Goal: Information Seeking & Learning: Learn about a topic

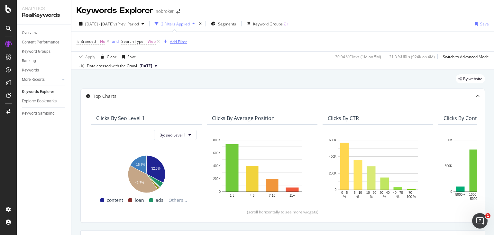
click at [171, 43] on div "Add Filter" at bounding box center [178, 41] width 17 height 5
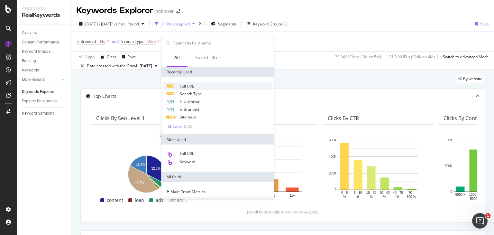
click at [190, 84] on span "Full URL" at bounding box center [187, 85] width 14 height 5
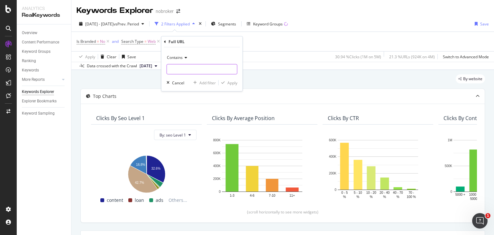
click at [179, 68] on input "text" at bounding box center [202, 69] width 70 height 10
paste input "[URL][DOMAIN_NAME]"
type input "[URL][DOMAIN_NAME]"
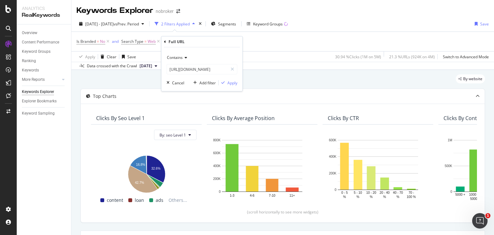
click at [181, 58] on span "Contains" at bounding box center [175, 57] width 16 height 5
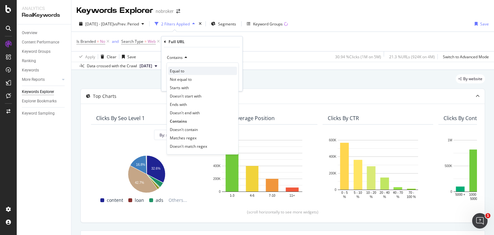
click at [181, 72] on span "Equal to" at bounding box center [177, 70] width 14 height 5
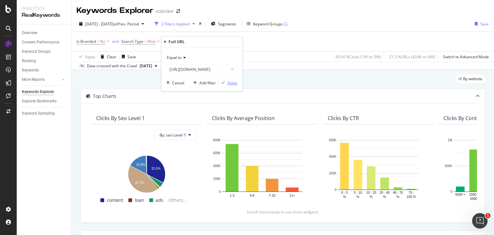
click at [229, 80] on div "Apply" at bounding box center [232, 82] width 10 height 5
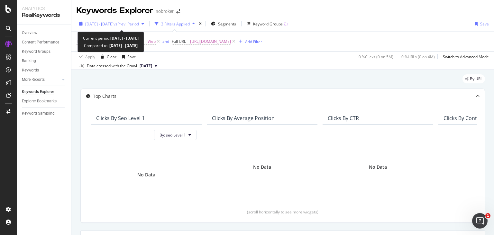
click at [139, 25] on span "vs Prev. Period" at bounding box center [126, 23] width 25 height 5
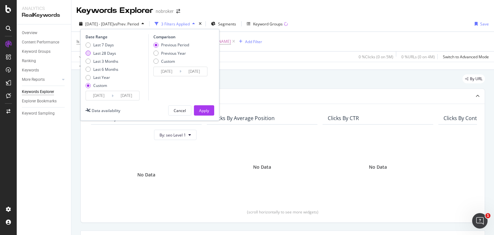
click at [86, 55] on div "Last 28 Days" at bounding box center [102, 52] width 33 height 5
type input "[DATE]"
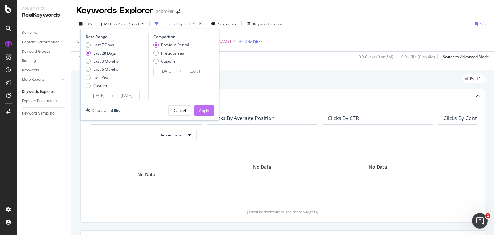
click at [204, 109] on div "Apply" at bounding box center [204, 110] width 10 height 5
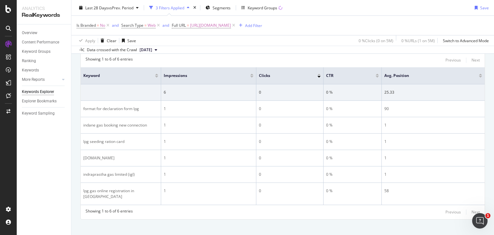
scroll to position [212, 0]
